Goal: Transaction & Acquisition: Obtain resource

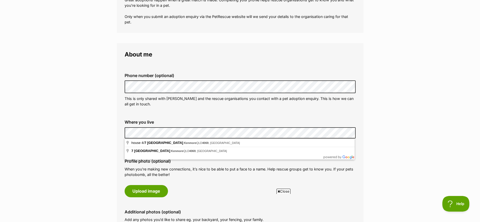
scroll to position [108, 0]
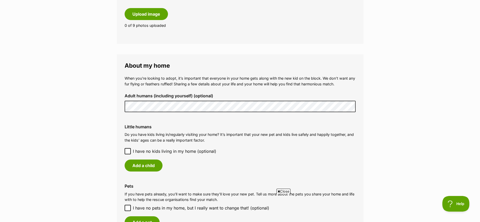
scroll to position [330, 0]
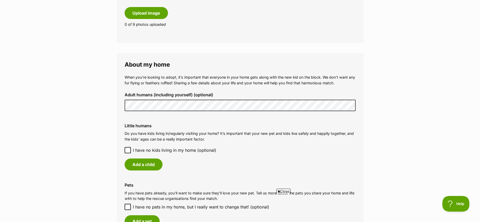
click at [128, 149] on icon at bounding box center [128, 150] width 4 height 4
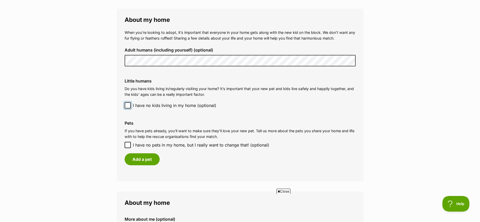
scroll to position [375, 0]
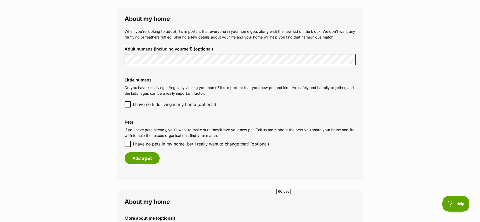
click at [128, 144] on icon at bounding box center [127, 144] width 3 height 2
click at [128, 144] on input "I have no pets in my home, but I really want to change that! (optional)" at bounding box center [128, 144] width 6 height 6
checkbox input "true"
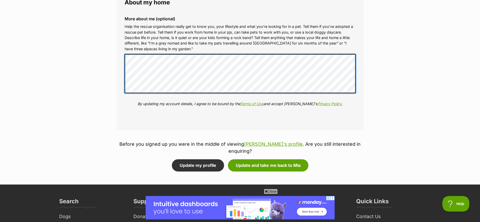
scroll to position [558, 0]
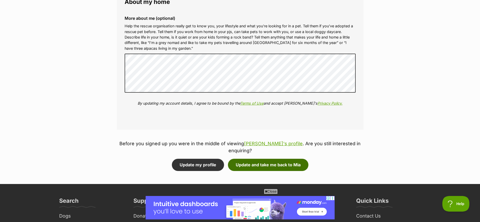
click at [271, 158] on button "Update and take me back to Mia" at bounding box center [268, 164] width 81 height 12
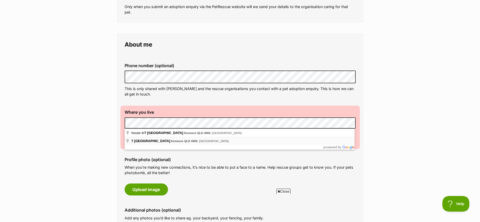
scroll to position [118, 0]
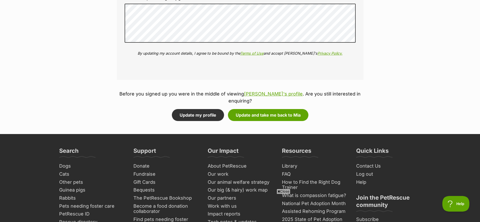
scroll to position [615, 0]
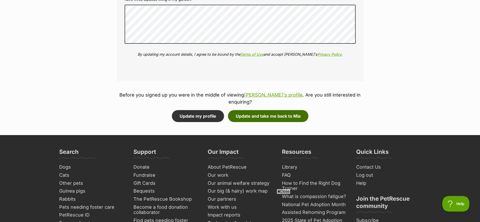
click at [275, 110] on button "Update and take me back to Mia" at bounding box center [268, 116] width 81 height 12
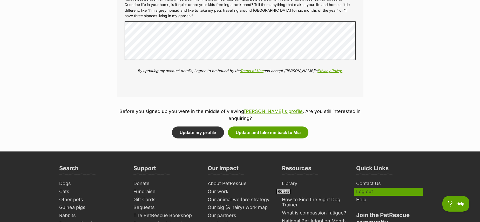
scroll to position [654, 0]
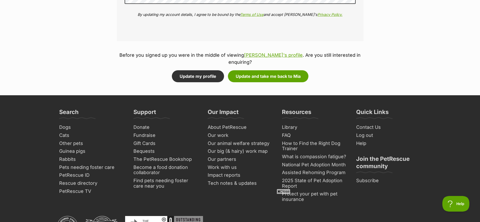
click at [278, 191] on icon at bounding box center [279, 190] width 3 height 3
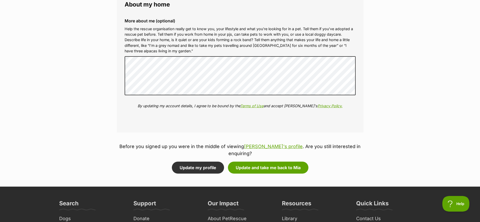
scroll to position [567, 0]
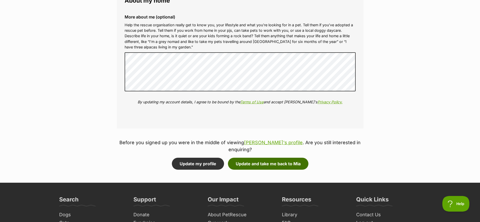
click at [267, 157] on button "Update and take me back to Mia" at bounding box center [268, 163] width 81 height 12
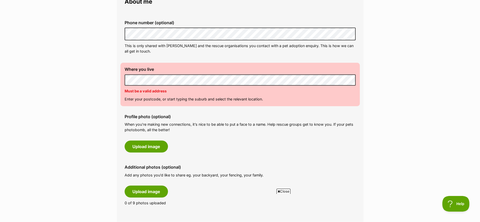
scroll to position [158, 0]
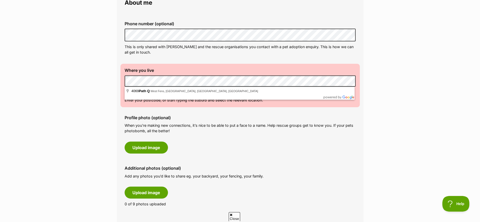
scroll to position [0, 0]
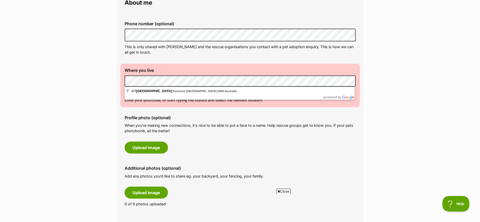
scroll to position [159, 0]
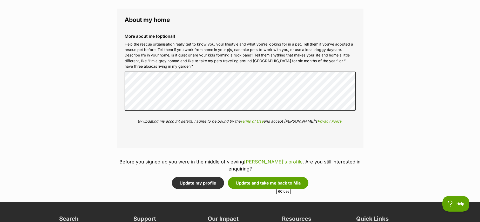
scroll to position [549, 0]
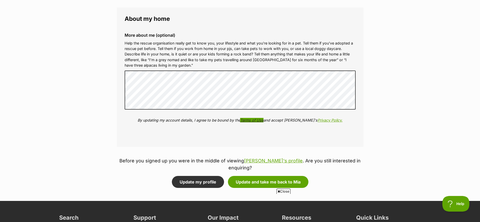
click at [253, 119] on link "Terms of Use" at bounding box center [251, 120] width 23 height 4
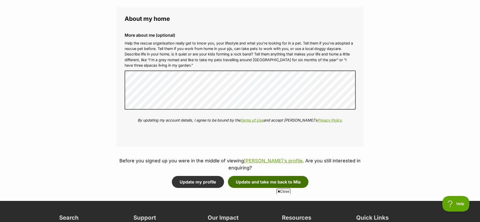
click at [265, 176] on button "Update and take me back to Mia" at bounding box center [268, 182] width 81 height 12
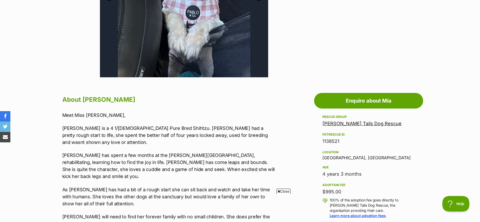
scroll to position [215, 0]
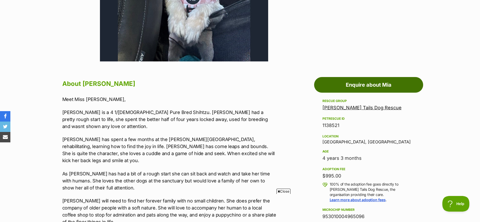
click at [365, 84] on link "Enquire about Mia" at bounding box center [368, 85] width 109 height 16
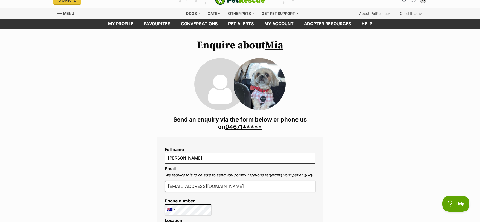
scroll to position [9, 0]
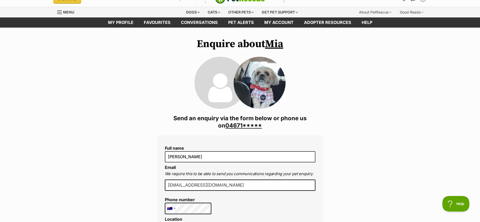
click at [237, 126] on link "04671*****" at bounding box center [243, 125] width 37 height 7
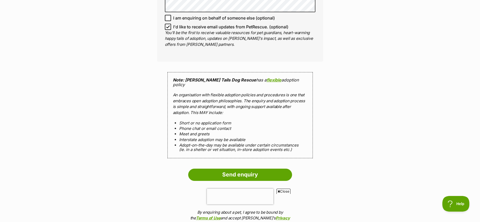
scroll to position [433, 0]
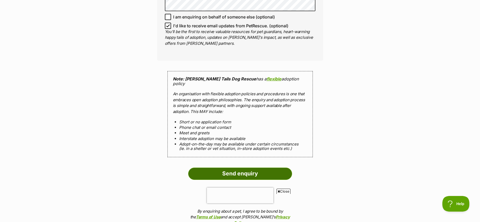
click at [243, 167] on input "Send enquiry" at bounding box center [240, 173] width 104 height 12
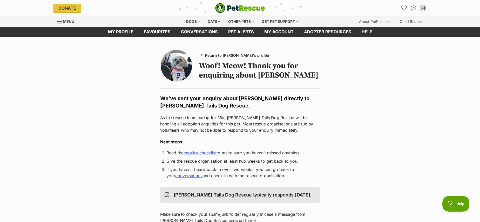
click at [211, 154] on link "enquiry checklist" at bounding box center [200, 152] width 33 height 5
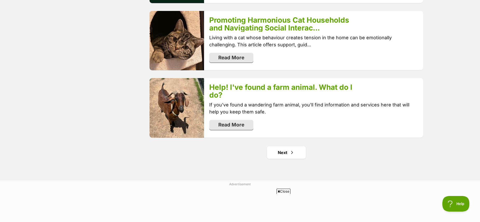
scroll to position [1018, 0]
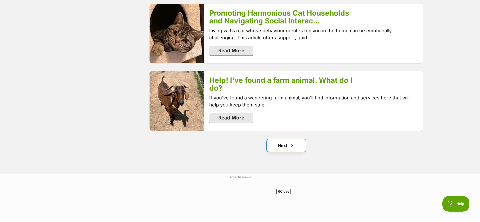
click at [285, 139] on link "Next" at bounding box center [286, 145] width 39 height 12
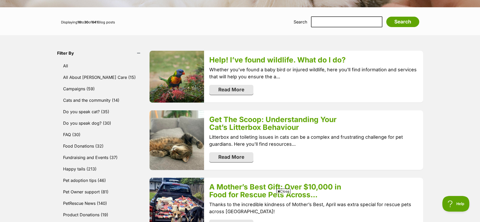
scroll to position [125, 0]
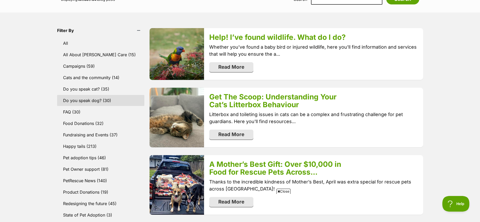
click at [91, 99] on link "Do you speak dog? (30)" at bounding box center [101, 100] width 88 height 11
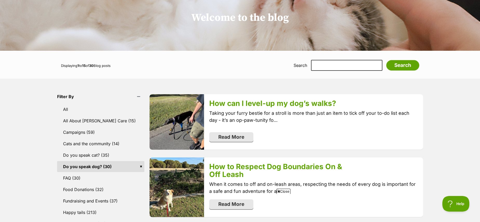
scroll to position [59, 0]
click at [226, 135] on link "Read More" at bounding box center [231, 136] width 44 height 10
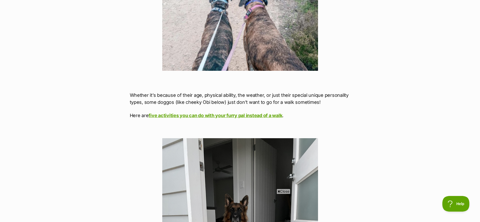
scroll to position [2021, 0]
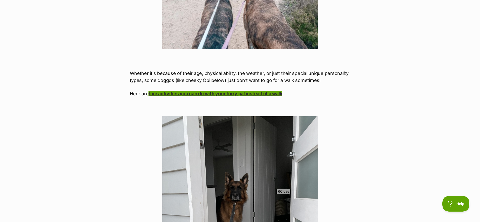
click at [218, 91] on link "five activities you can do with your furry pal instead of a walk" at bounding box center [216, 93] width 134 height 5
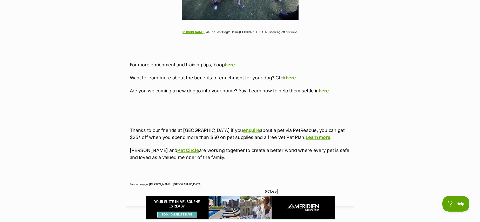
scroll to position [2108, 0]
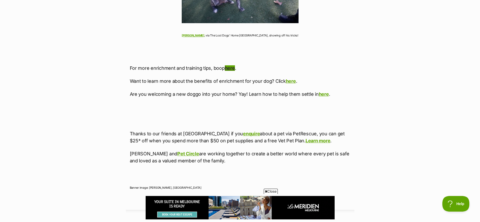
click at [229, 68] on link "here" at bounding box center [230, 67] width 10 height 5
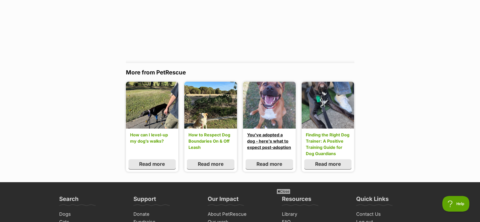
click at [266, 139] on link "You've adopted a dog - here's what to expect post-adoption" at bounding box center [269, 140] width 44 height 19
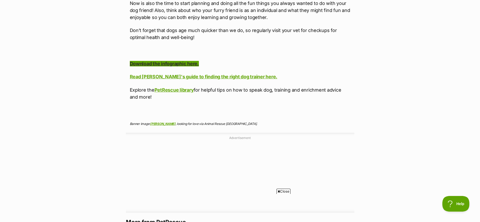
click at [173, 61] on link "Download the infographic here." at bounding box center [164, 63] width 69 height 5
click at [181, 87] on link "PetRescue library" at bounding box center [174, 89] width 39 height 5
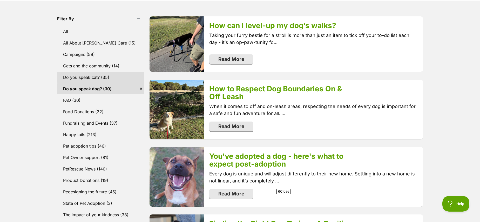
scroll to position [154, 0]
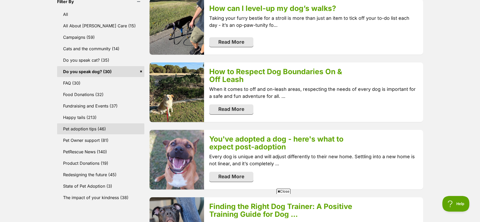
click at [82, 128] on link "Pet adoption tips (46)" at bounding box center [101, 128] width 88 height 11
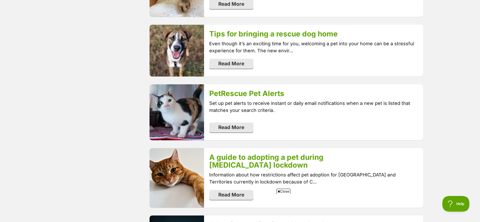
scroll to position [531, 0]
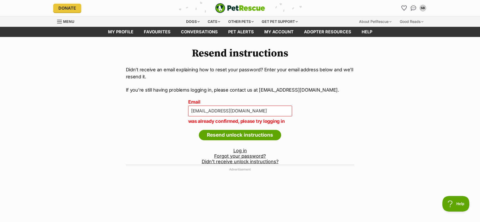
click at [239, 149] on link "Log in" at bounding box center [240, 150] width 14 height 5
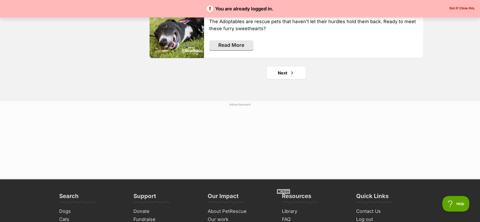
scroll to position [1045, 0]
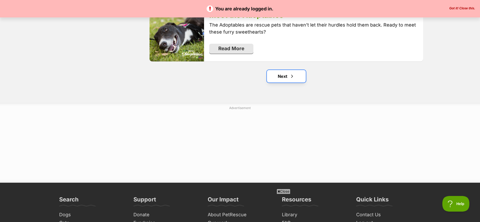
click at [285, 75] on link "Next" at bounding box center [286, 76] width 39 height 12
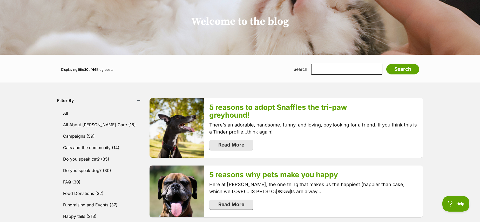
scroll to position [56, 0]
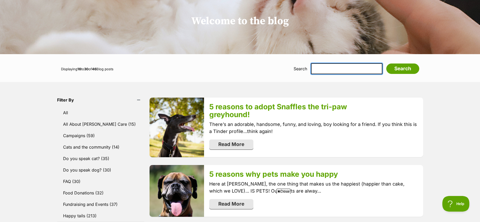
click at [333, 70] on input "text" at bounding box center [346, 68] width 71 height 11
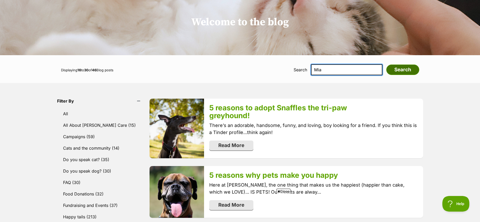
type input "Mia"
click at [405, 70] on input "Search" at bounding box center [402, 69] width 33 height 10
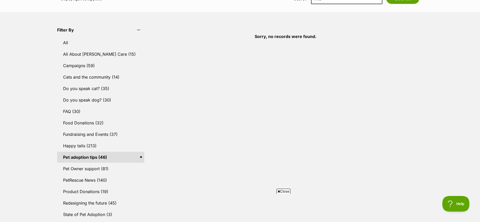
scroll to position [124, 0]
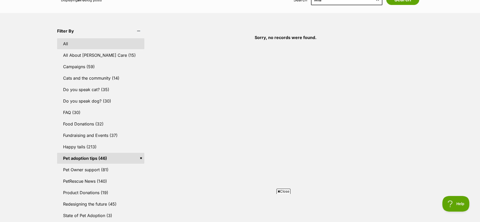
click at [64, 43] on link "All" at bounding box center [101, 43] width 88 height 11
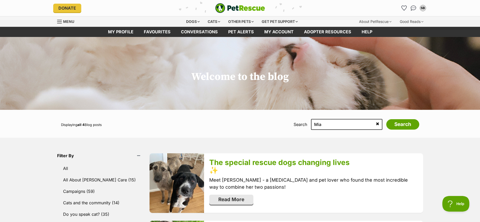
click at [226, 199] on link "Read More" at bounding box center [231, 199] width 44 height 10
